Goal: Navigation & Orientation: Find specific page/section

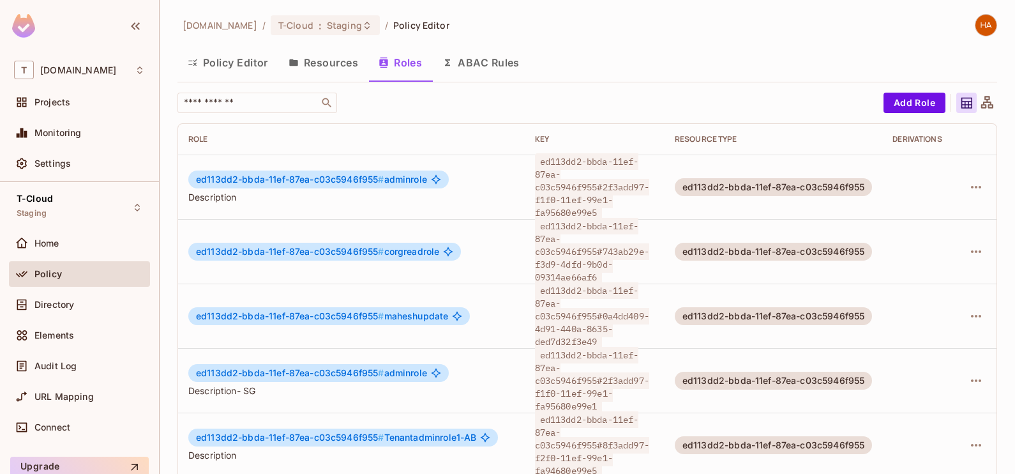
scroll to position [2, 27]
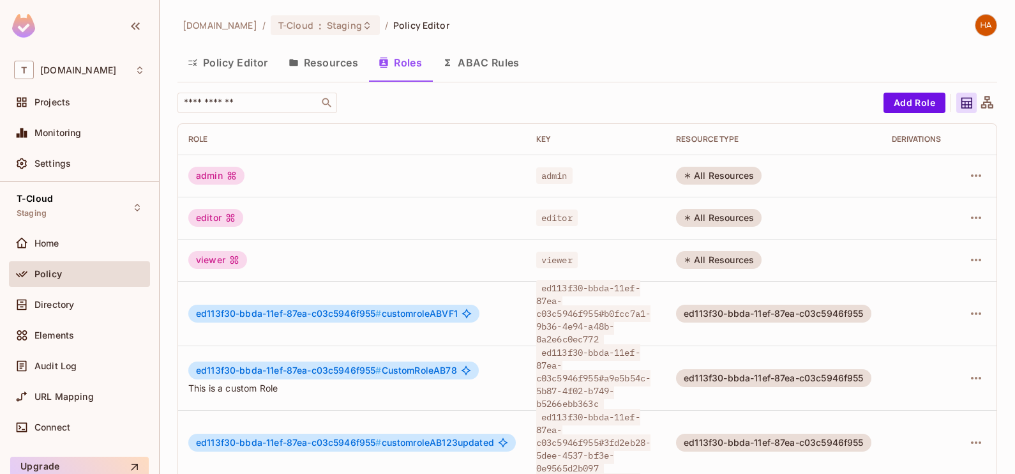
scroll to position [2, 0]
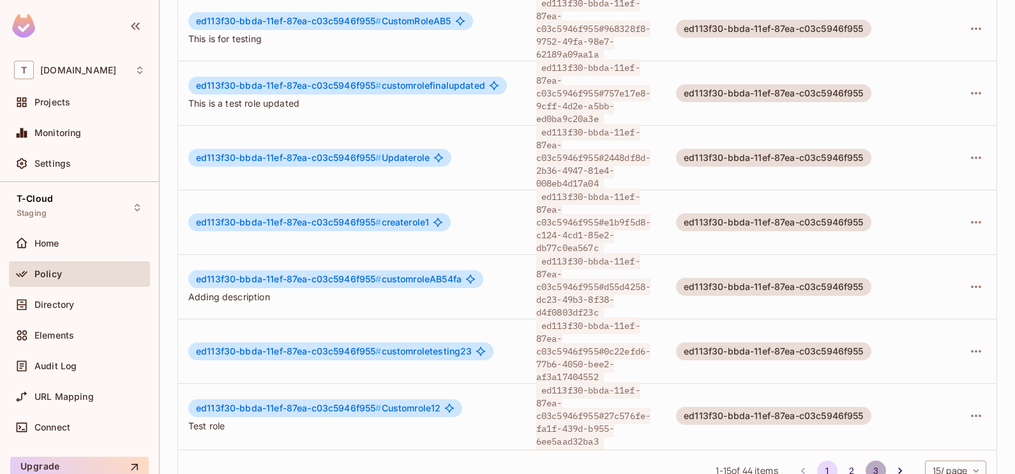
click at [866, 460] on button "3" at bounding box center [876, 470] width 20 height 20
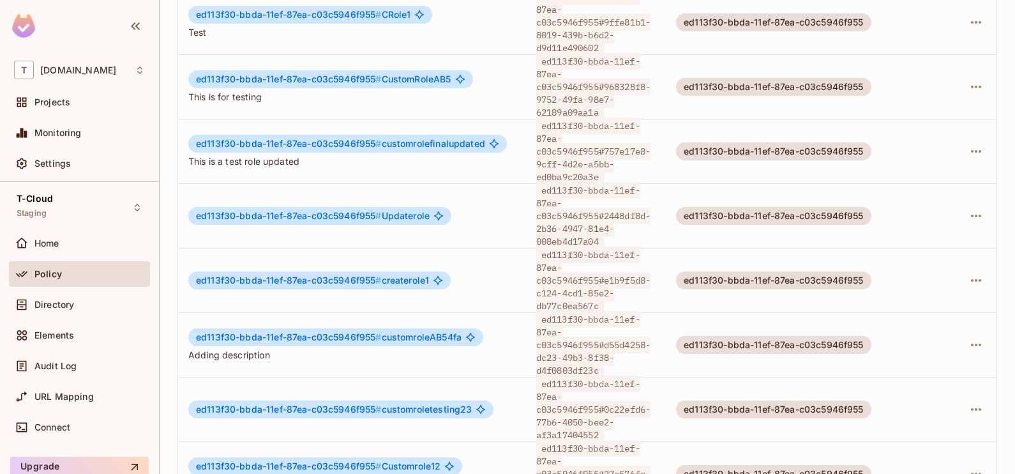
scroll to position [605, 0]
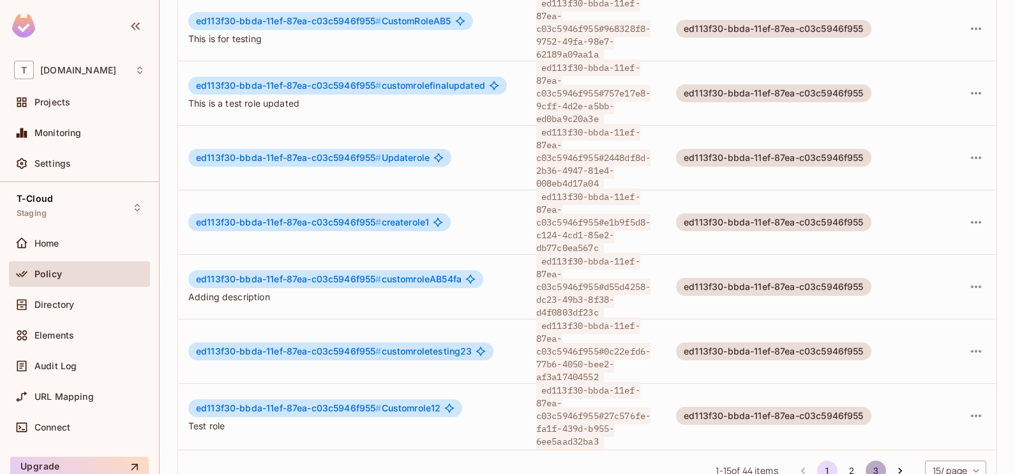
click at [866, 460] on button "3" at bounding box center [876, 470] width 20 height 20
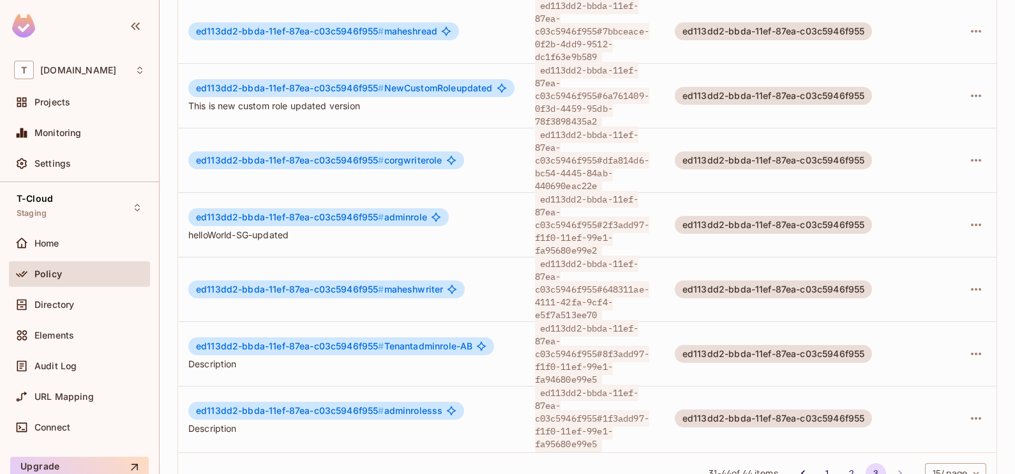
scroll to position [602, 0]
